Goal: Entertainment & Leisure: Consume media (video, audio)

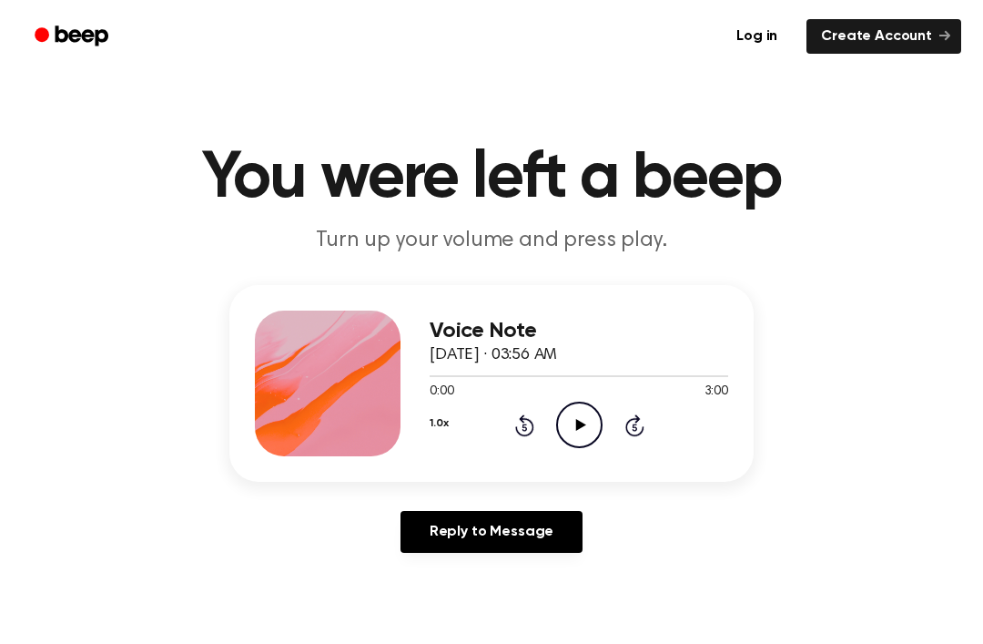
click at [577, 422] on icon at bounding box center [580, 425] width 10 height 12
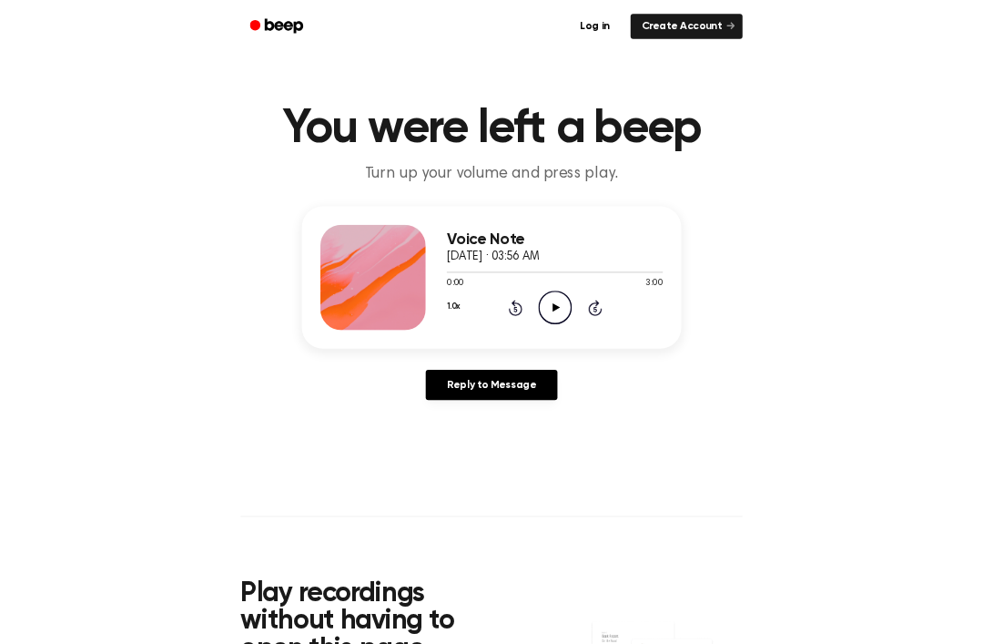
scroll to position [33, 0]
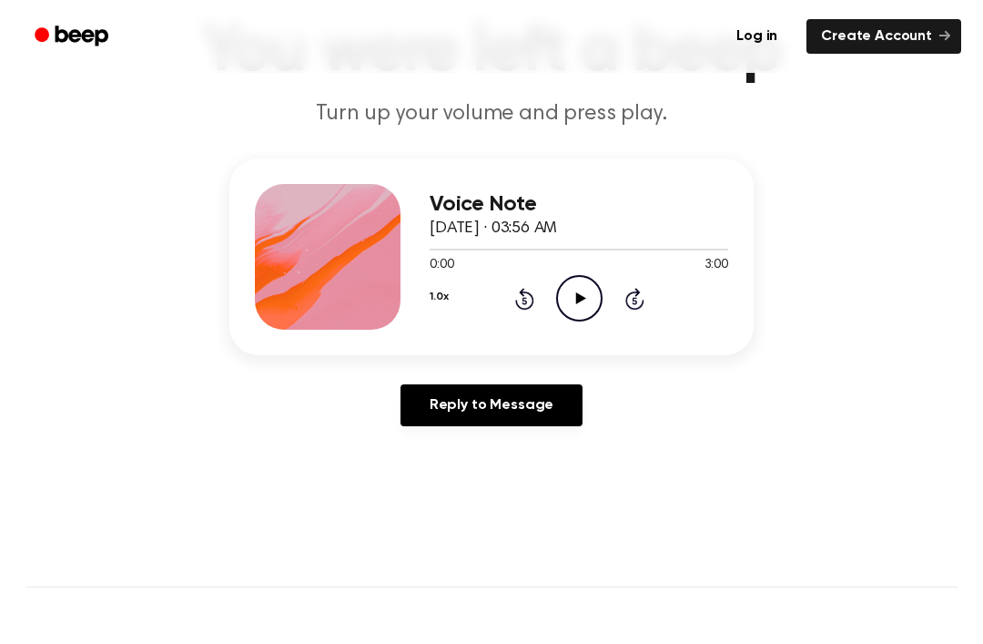
click at [584, 299] on icon at bounding box center [580, 298] width 10 height 12
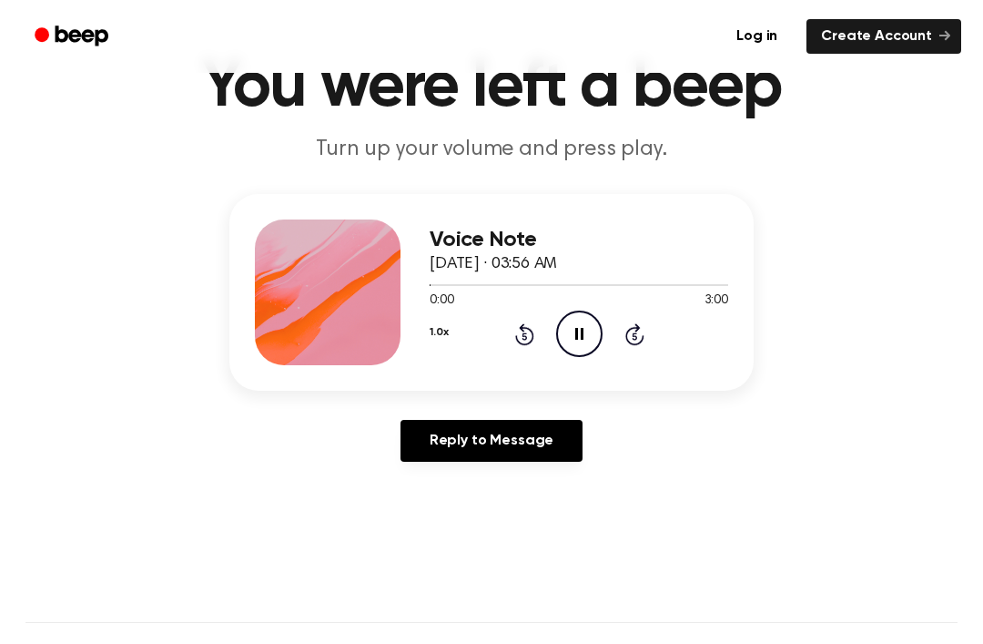
scroll to position [86, 0]
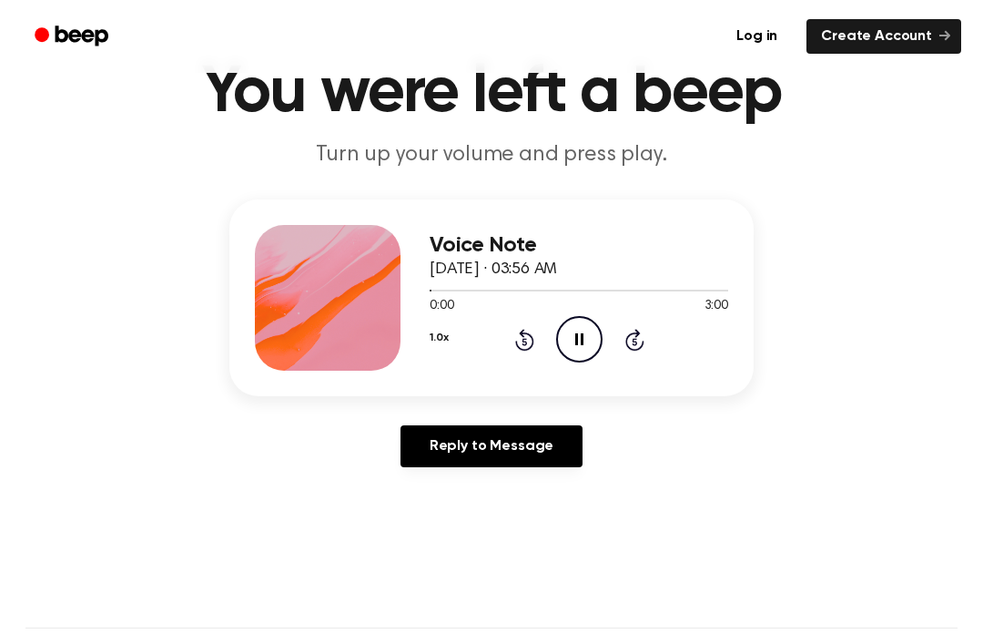
click at [631, 349] on icon at bounding box center [634, 340] width 19 height 22
click at [636, 342] on icon at bounding box center [634, 341] width 5 height 7
click at [636, 341] on icon at bounding box center [634, 341] width 5 height 7
click at [629, 334] on icon at bounding box center [634, 340] width 19 height 22
click at [630, 333] on icon at bounding box center [634, 340] width 19 height 22
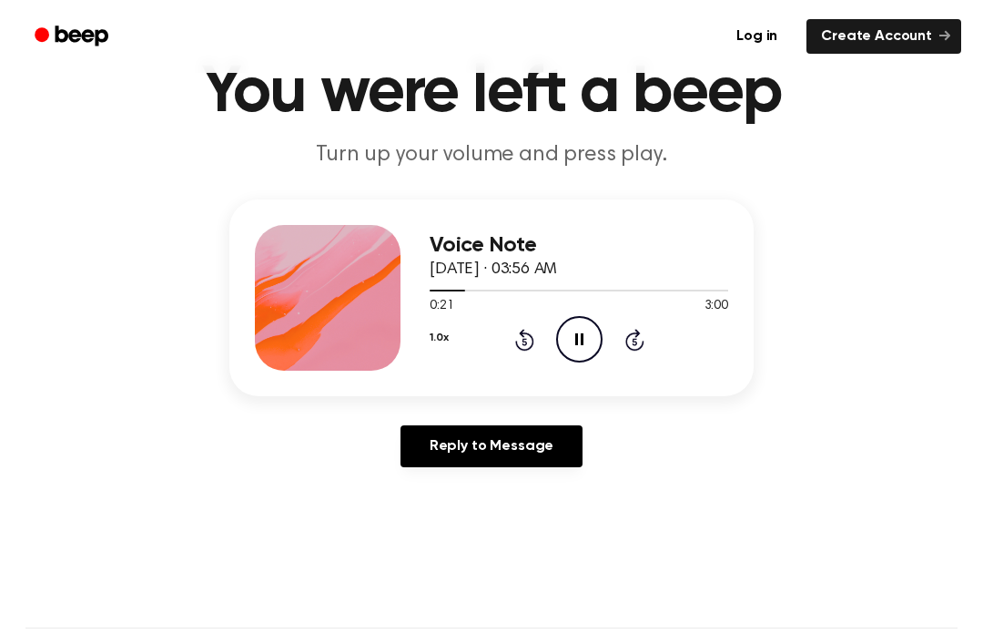
click at [623, 336] on div "1.0x Rewind 5 seconds Pause Audio Skip 5 seconds" at bounding box center [579, 339] width 299 height 46
click at [625, 333] on icon "Skip 5 seconds" at bounding box center [635, 340] width 20 height 24
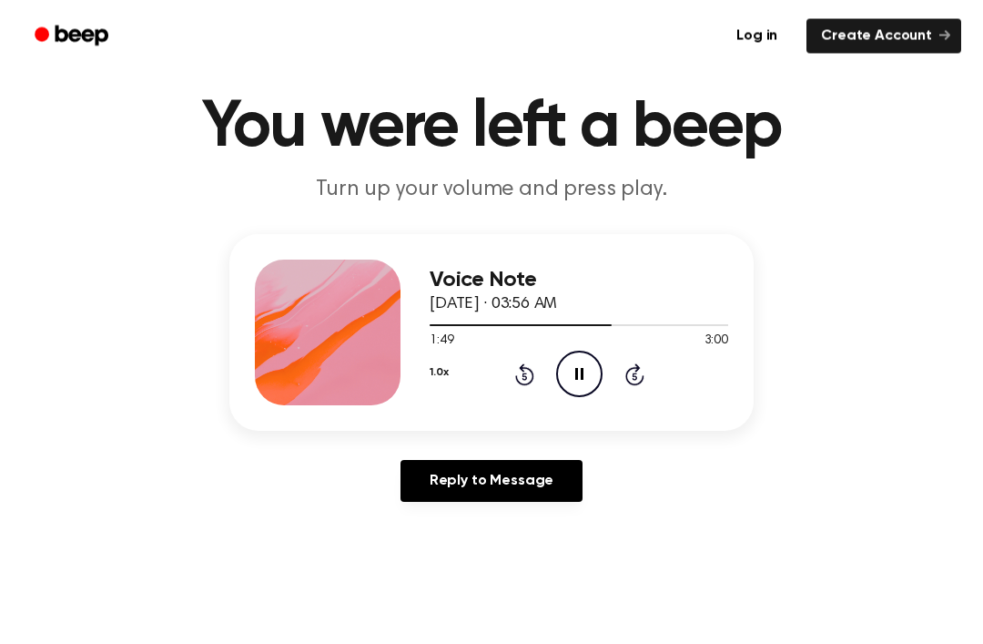
scroll to position [51, 0]
click at [598, 386] on circle at bounding box center [579, 373] width 45 height 45
